Goal: Navigation & Orientation: Find specific page/section

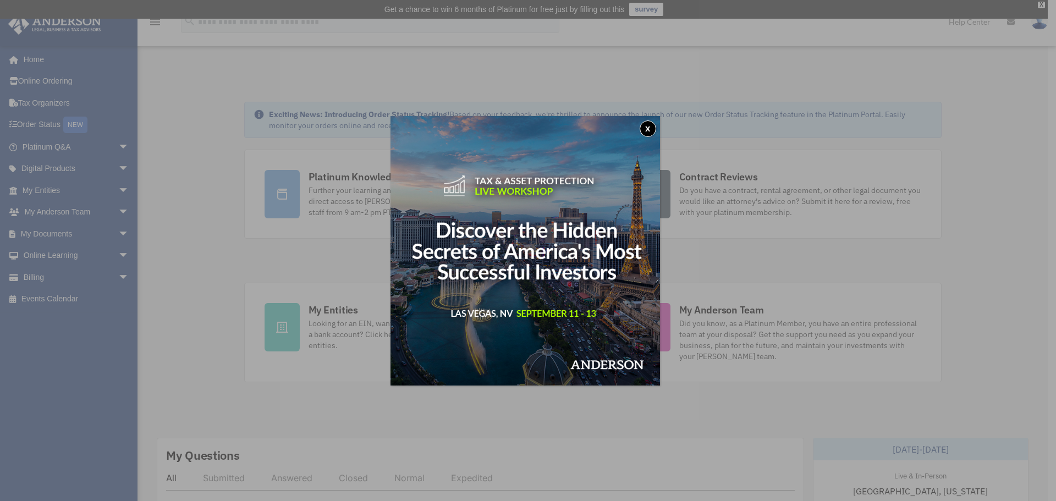
click at [66, 184] on div "x" at bounding box center [528, 250] width 1056 height 501
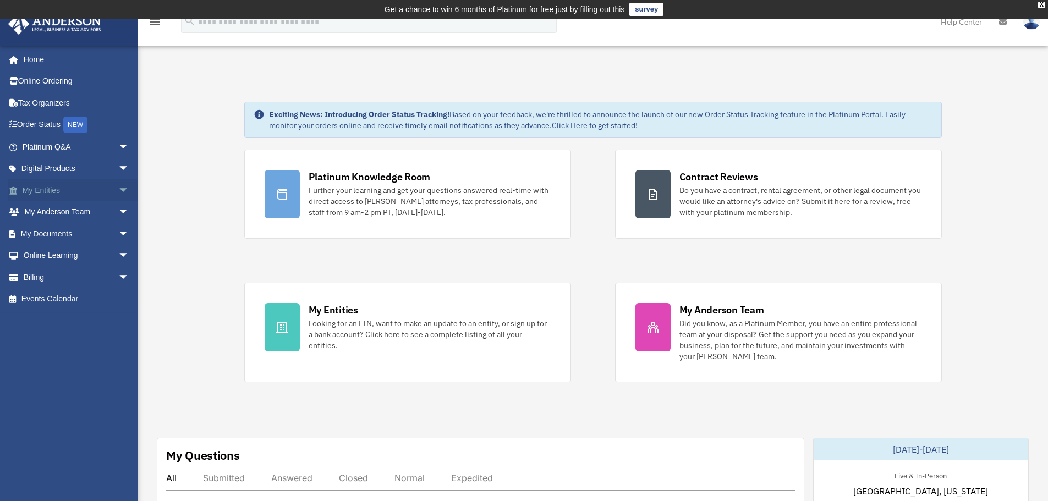
click at [68, 190] on link "My Entities arrow_drop_down" at bounding box center [77, 190] width 138 height 22
click at [118, 189] on span "arrow_drop_down" at bounding box center [129, 190] width 22 height 23
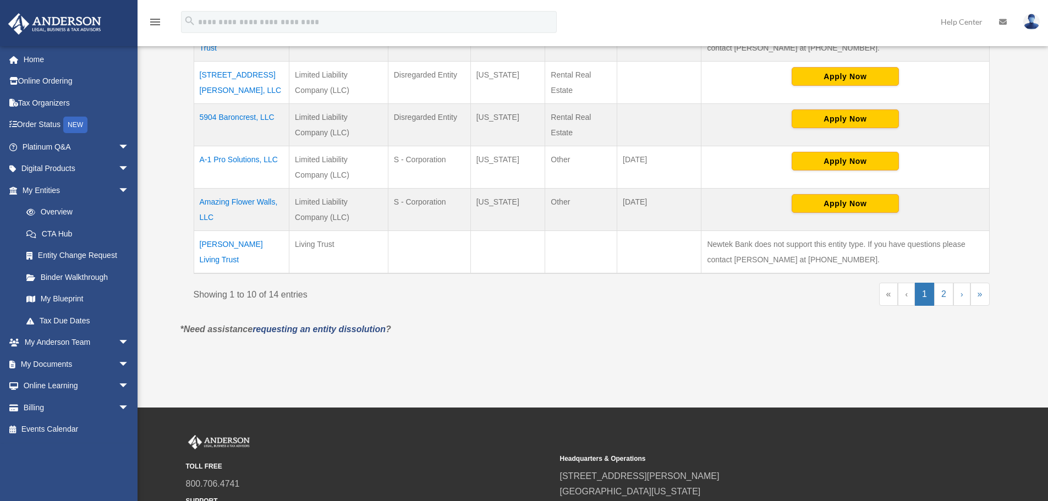
scroll to position [495, 0]
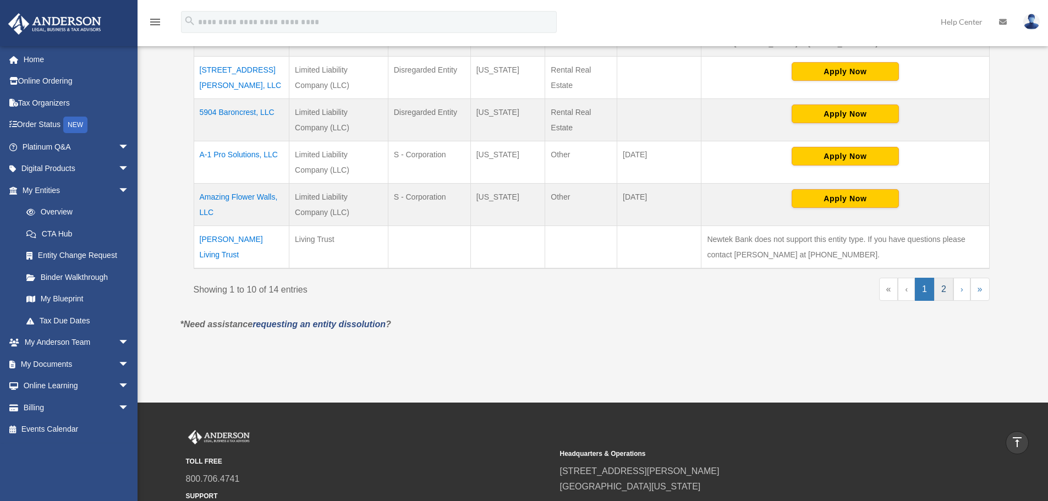
click at [942, 296] on link "2" at bounding box center [943, 289] width 19 height 23
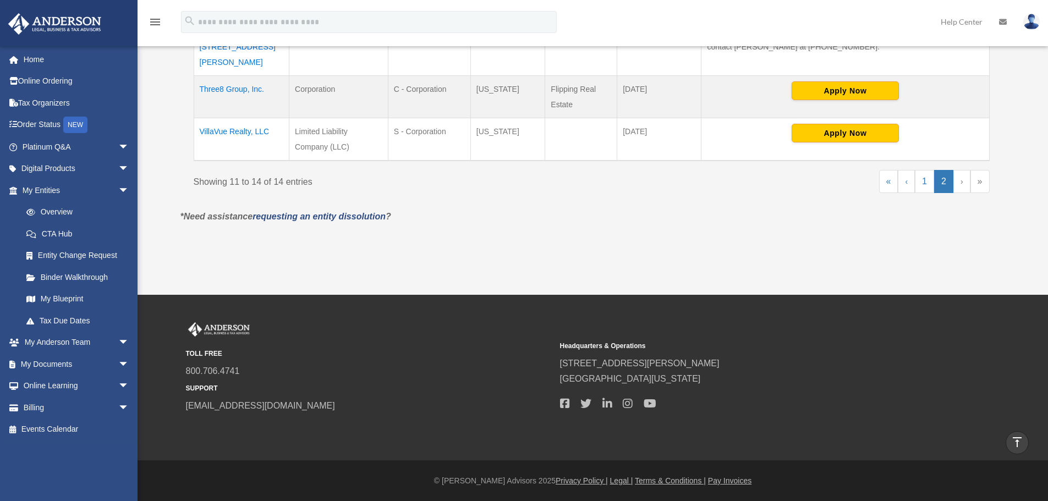
scroll to position [349, 0]
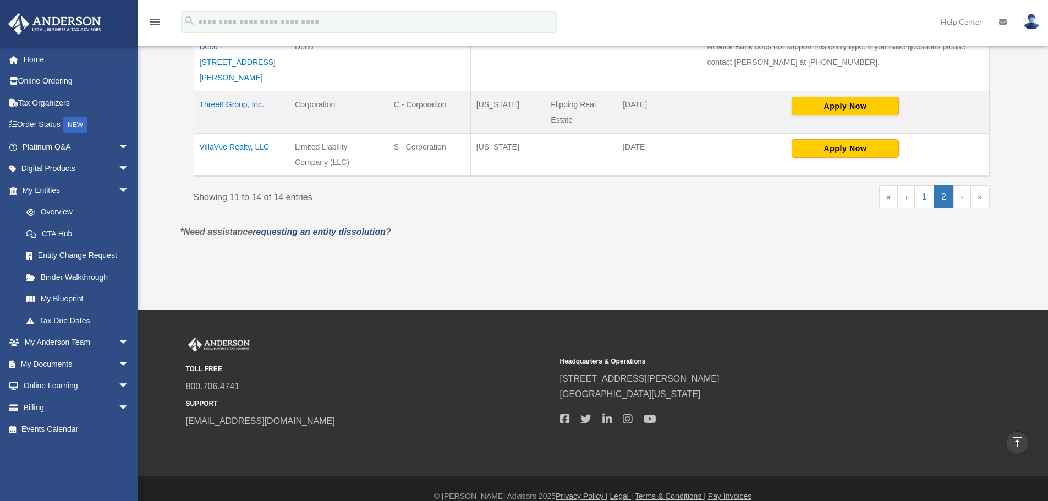
click at [229, 94] on td "Three8 Group, Inc." at bounding box center [242, 112] width 96 height 42
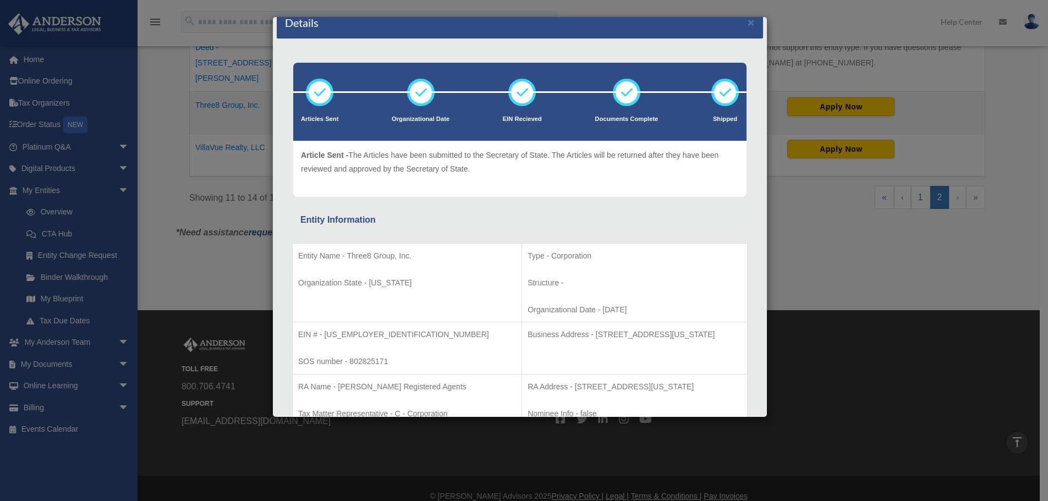
scroll to position [55, 0]
